Goal: Book appointment/travel/reservation

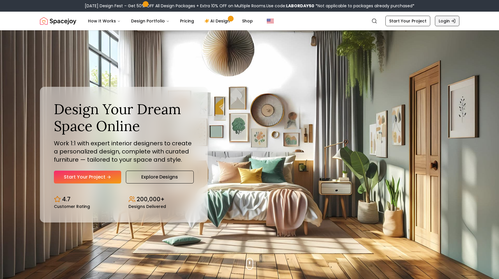
click at [449, 20] on link "Login" at bounding box center [447, 21] width 24 height 10
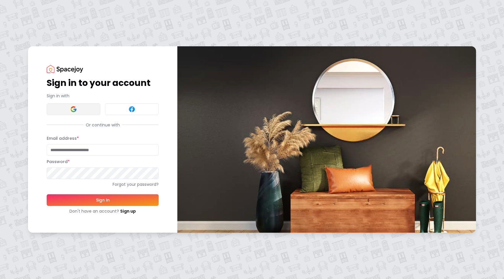
click at [73, 111] on img at bounding box center [73, 109] width 7 height 7
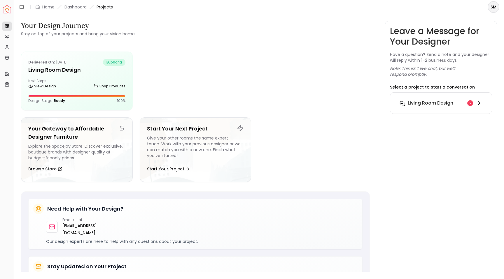
click at [434, 103] on h6 "Living Room design" at bounding box center [429, 103] width 45 height 7
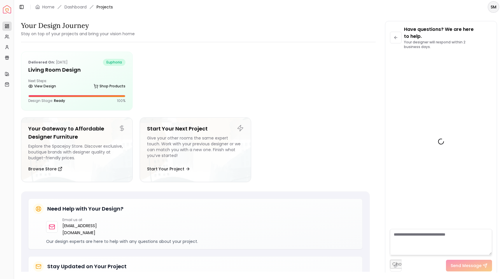
scroll to position [255, 0]
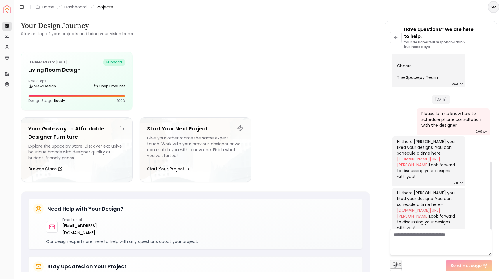
click at [414, 156] on link "calendly.com/angela-amore/client-consultation" at bounding box center [418, 162] width 43 height 12
